Goal: Task Accomplishment & Management: Use online tool/utility

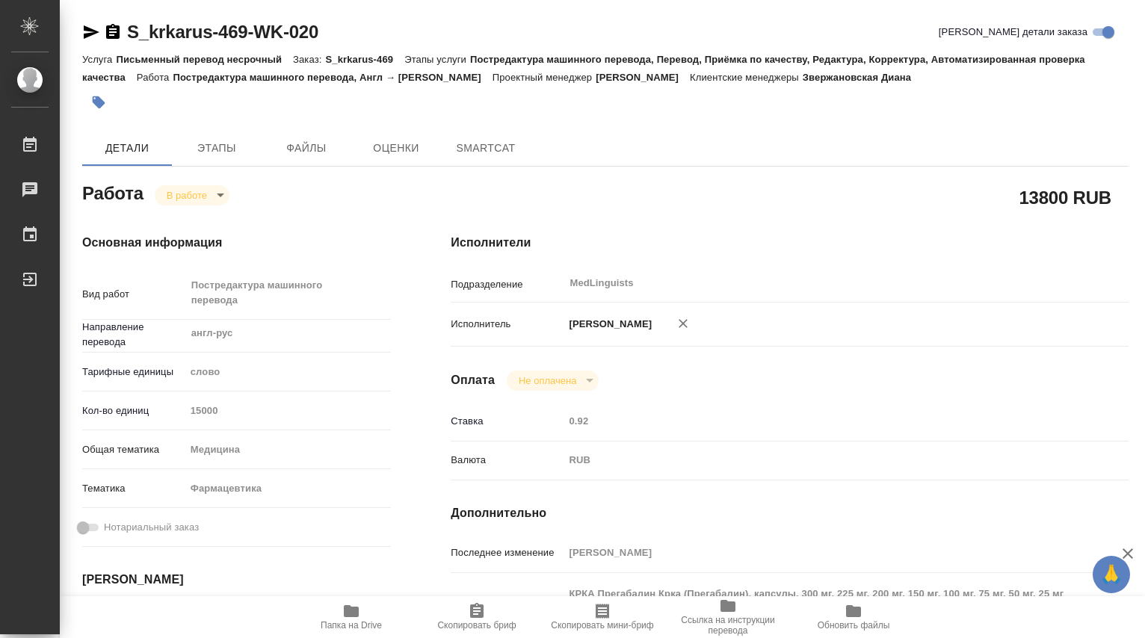
type textarea "x"
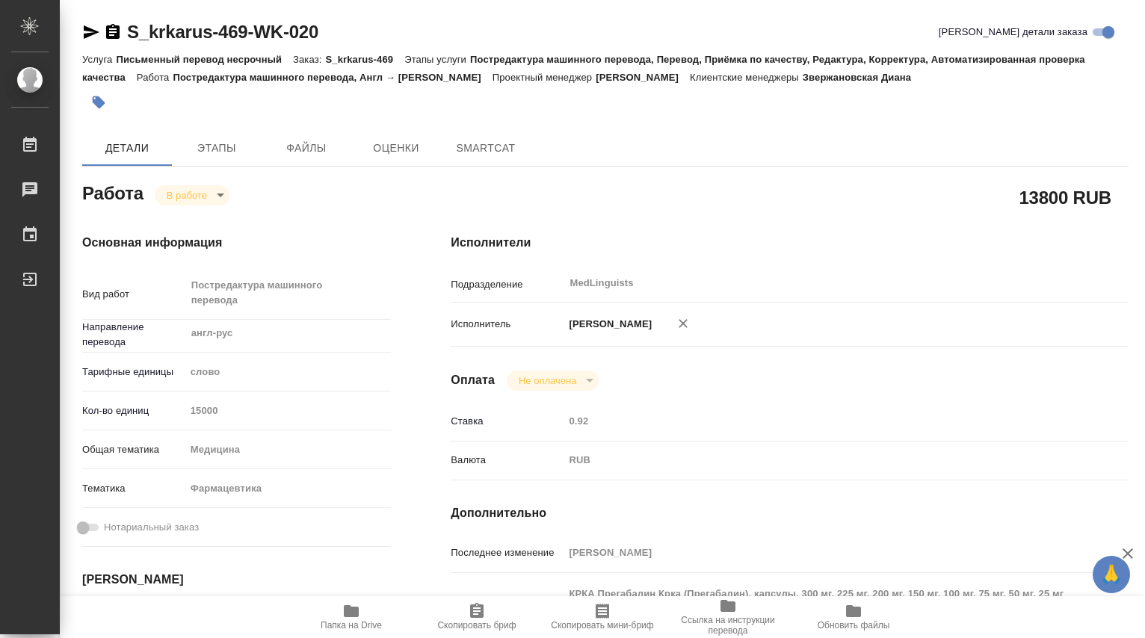
type textarea "x"
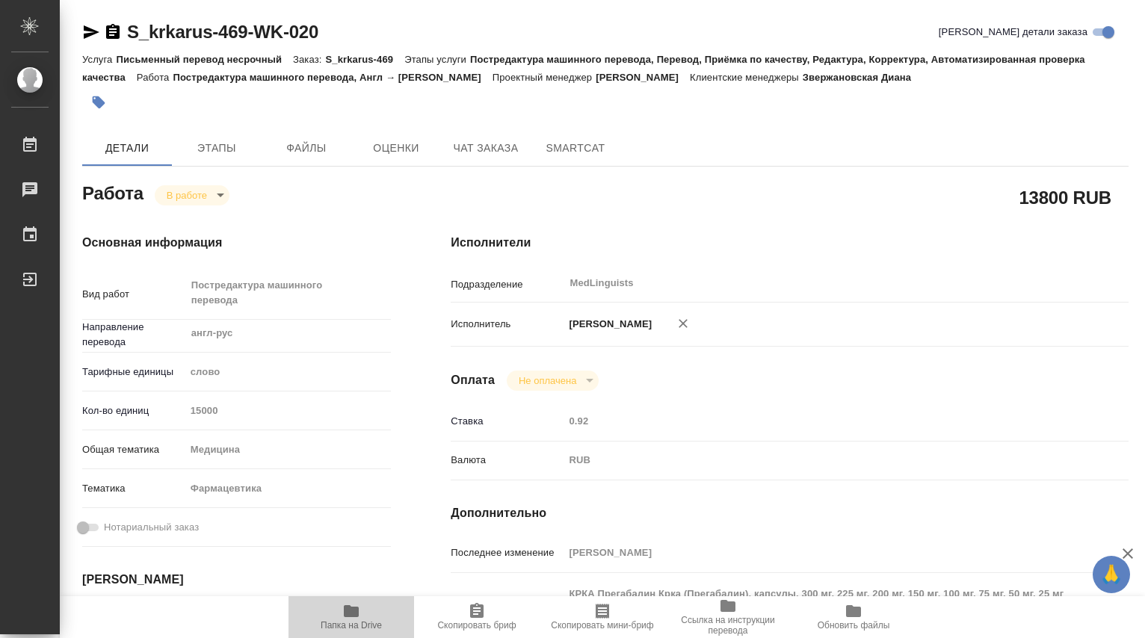
click at [359, 613] on icon "button" at bounding box center [351, 611] width 15 height 12
type textarea "x"
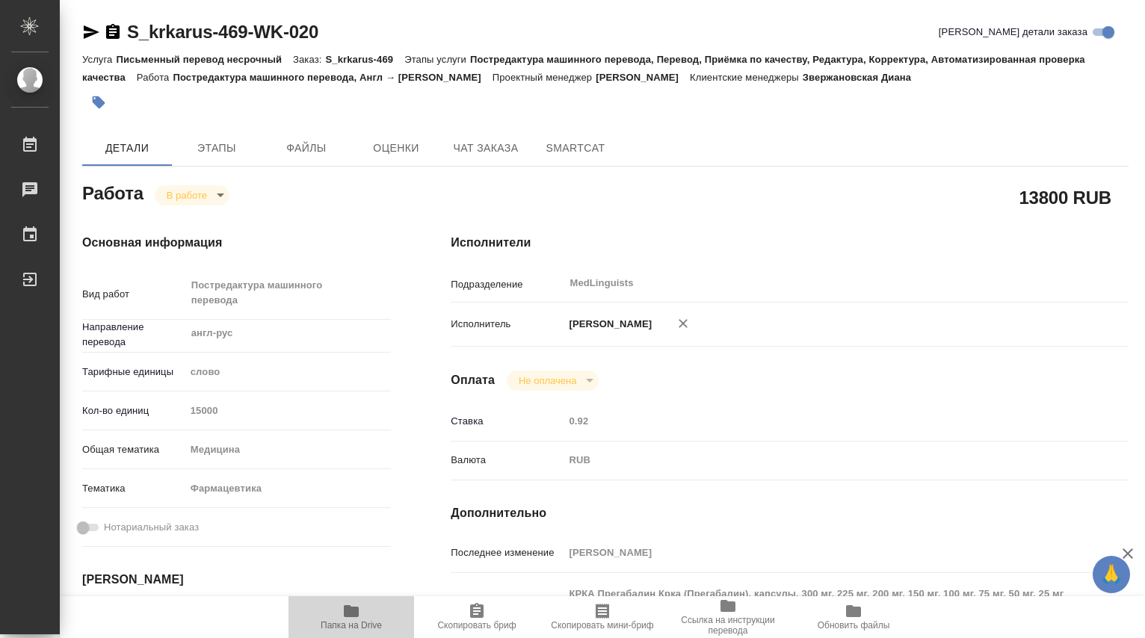
type textarea "x"
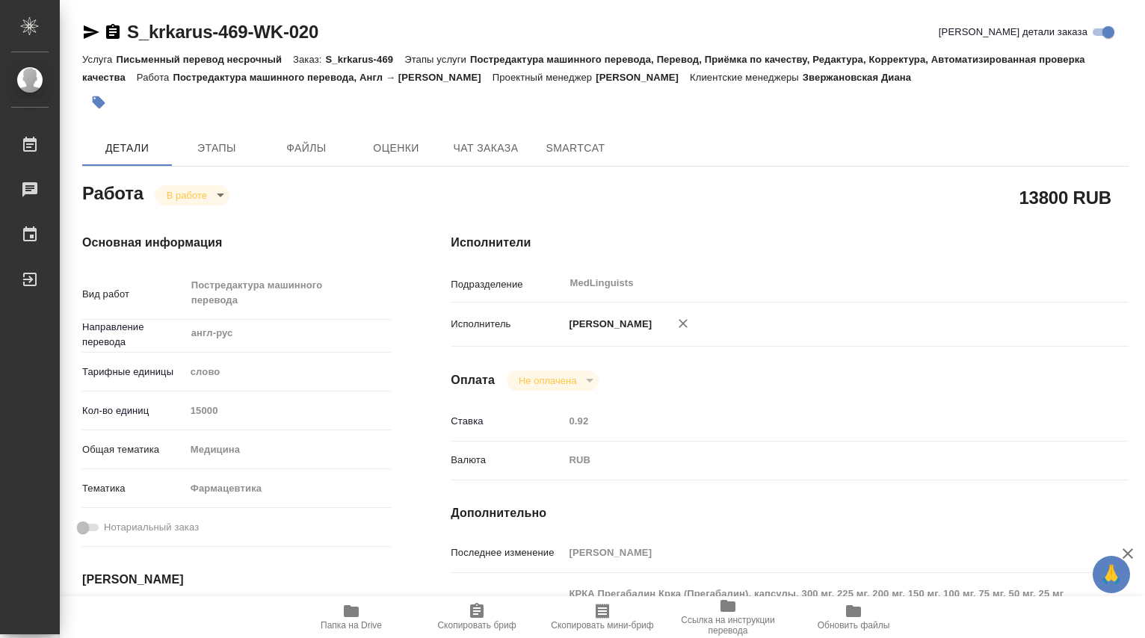
type textarea "x"
